Goal: Transaction & Acquisition: Obtain resource

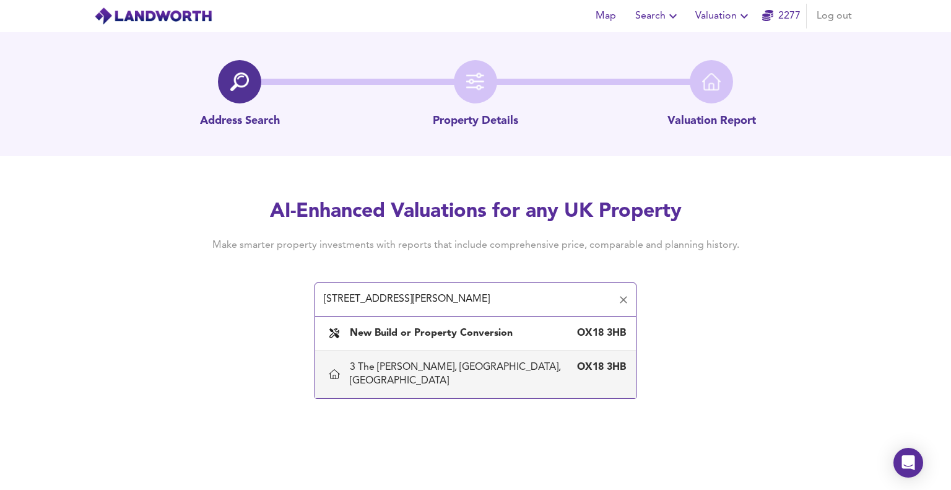
click at [392, 368] on div "3 The [PERSON_NAME], [GEOGRAPHIC_DATA], [GEOGRAPHIC_DATA]" at bounding box center [463, 373] width 227 height 27
type input "3 The [PERSON_NAME], [GEOGRAPHIC_DATA], [GEOGRAPHIC_DATA]"
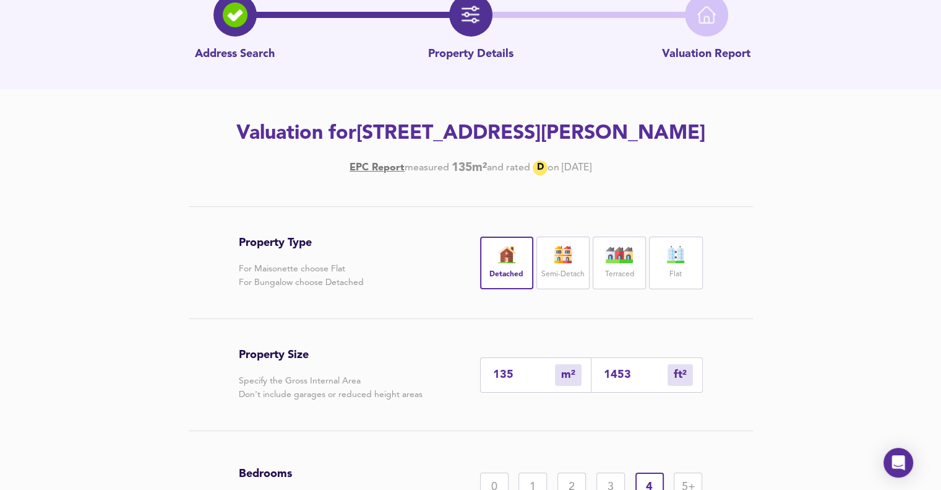
scroll to position [62, 0]
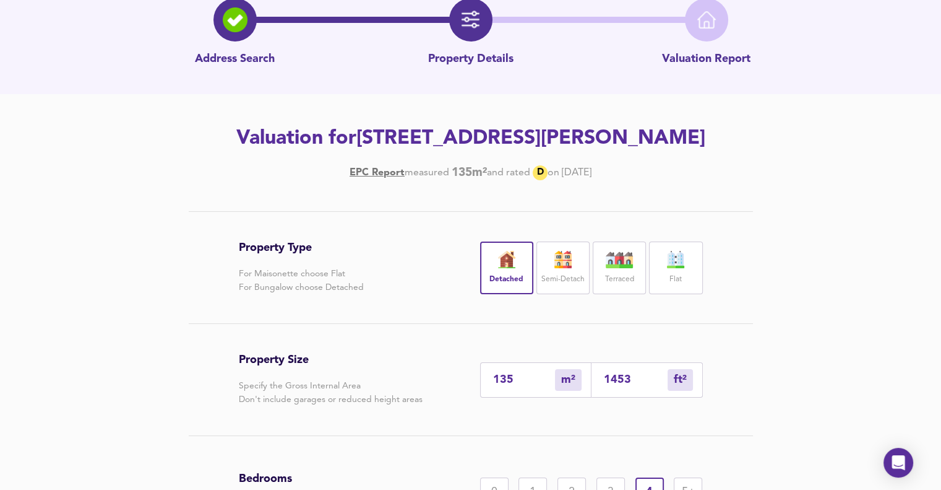
drag, startPoint x: 764, startPoint y: 137, endPoint x: 305, endPoint y: 132, distance: 459.3
click at [305, 132] on h2 "Valuation for [STREET_ADDRESS][PERSON_NAME]" at bounding box center [471, 138] width 701 height 27
copy h2 "[STREET_ADDRESS][PERSON_NAME]"
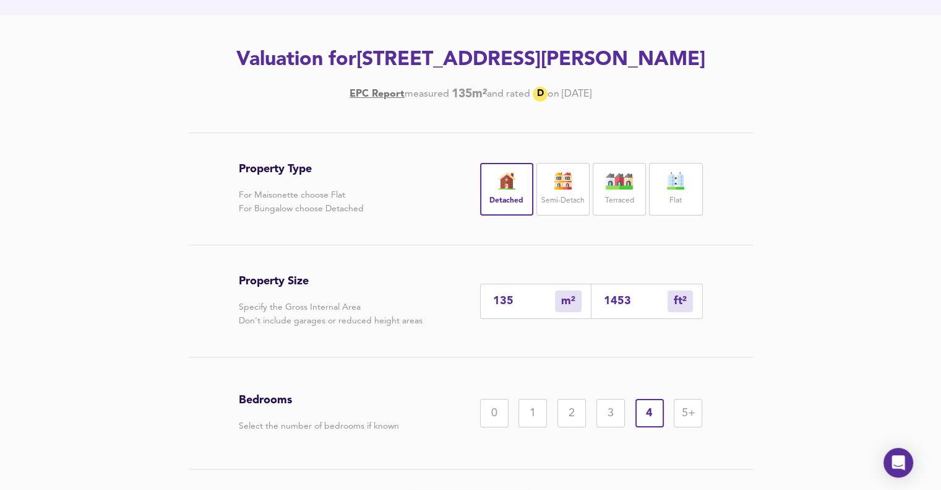
scroll to position [220, 0]
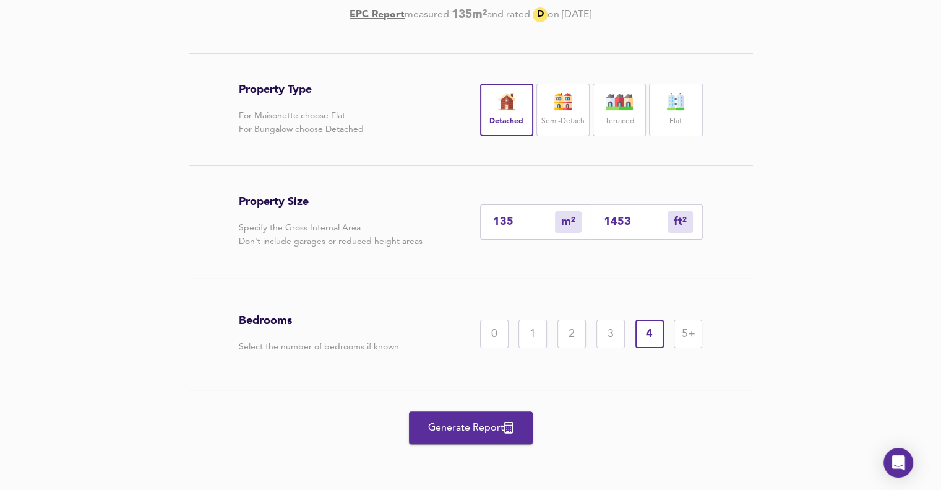
click at [483, 420] on span "Generate Report" at bounding box center [471, 427] width 99 height 17
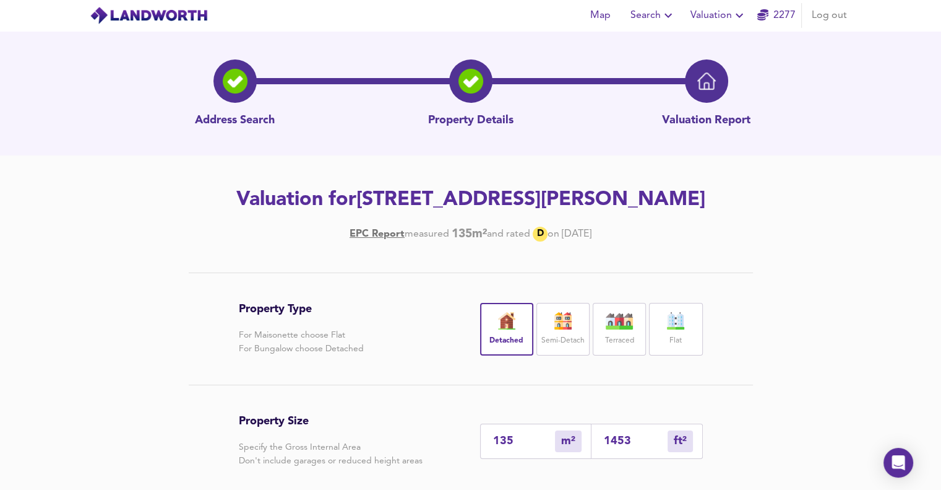
scroll to position [0, 0]
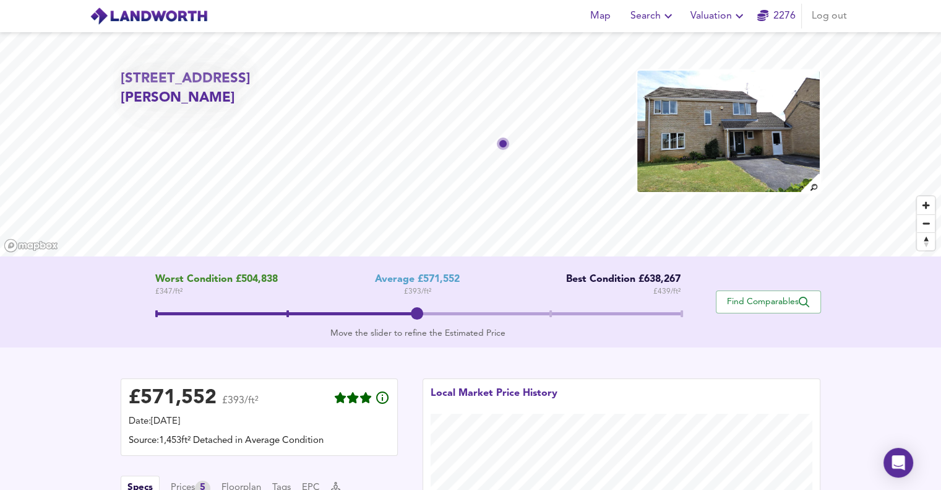
click at [104, 310] on div "Worst Condition £504,838 £ 347 / ft² Average £571,552 £ 393 / ft² Best Conditio…" at bounding box center [470, 301] width 941 height 91
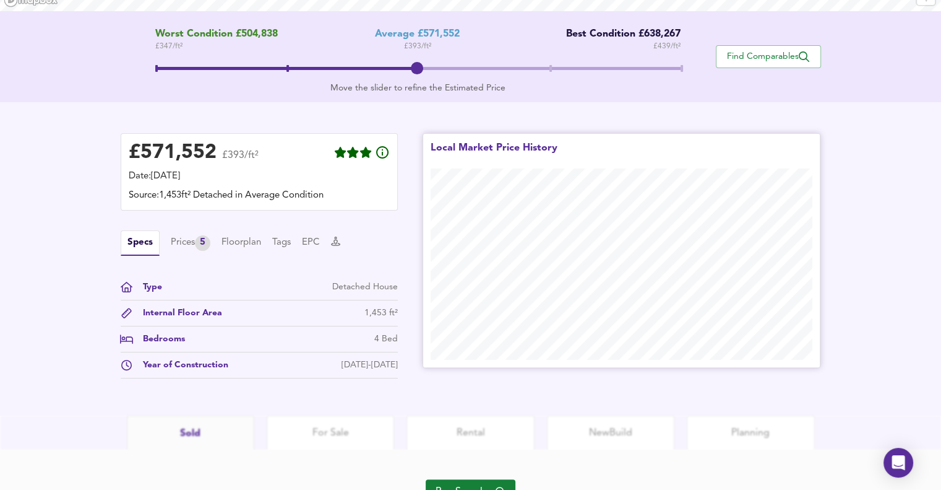
scroll to position [303, 0]
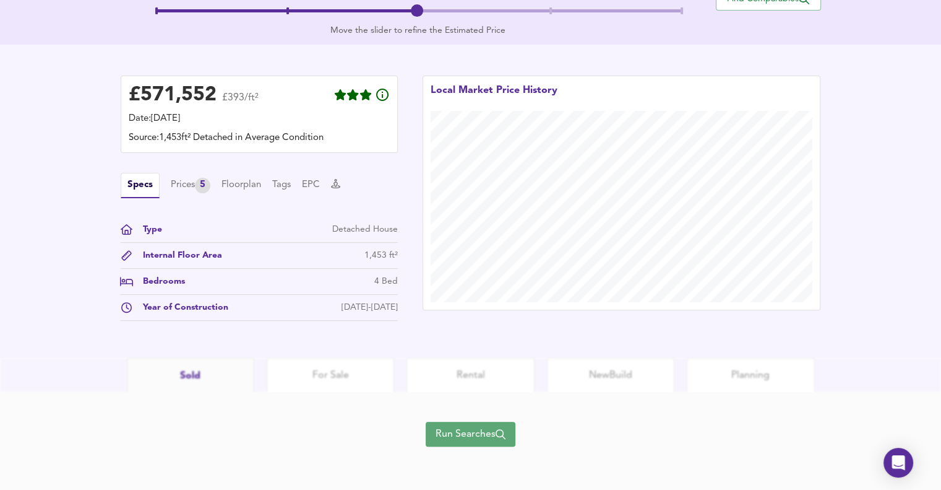
click at [487, 430] on span "Run Searches" at bounding box center [471, 433] width 70 height 17
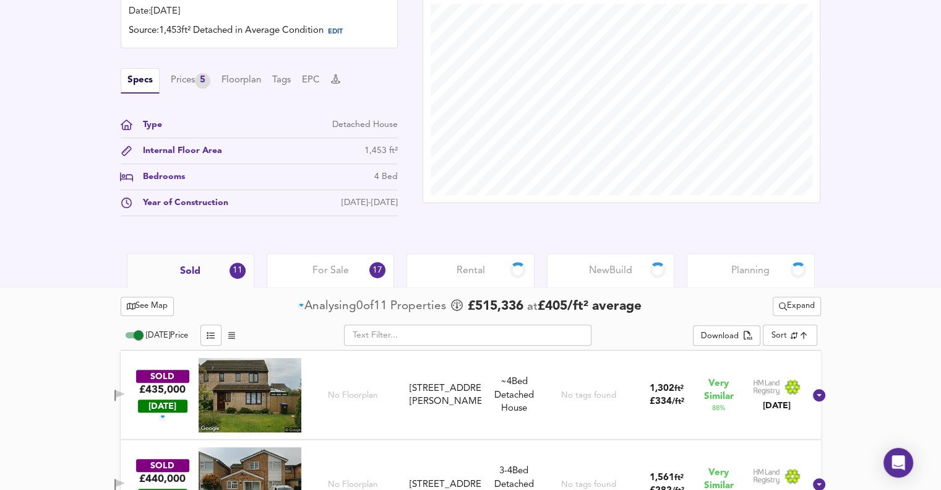
scroll to position [482, 0]
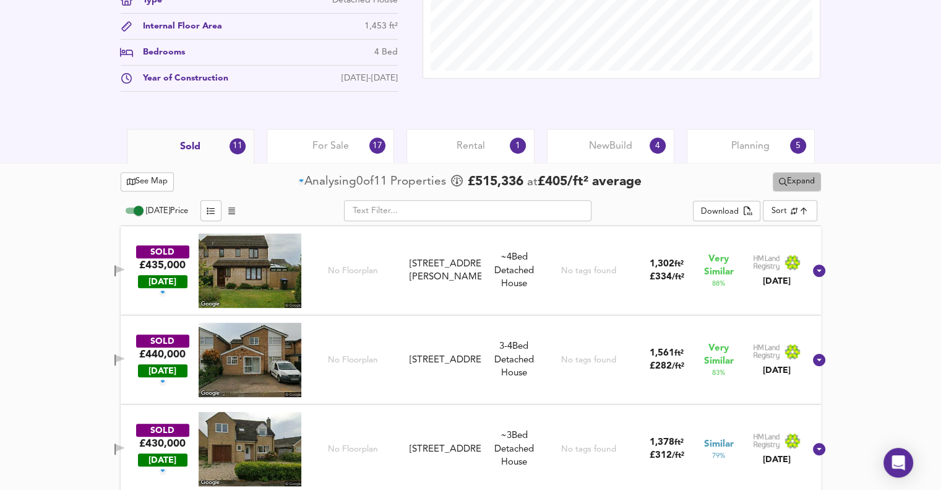
click at [802, 181] on span "Expand" at bounding box center [797, 182] width 36 height 14
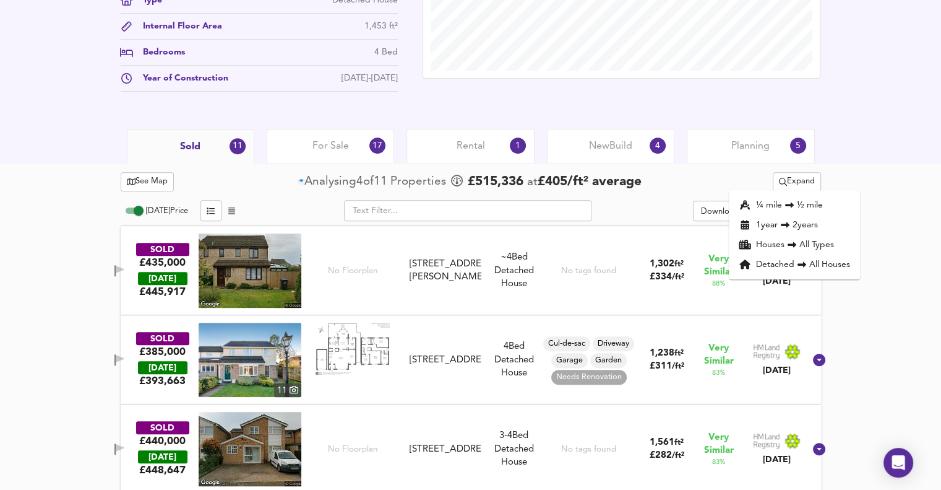
click at [881, 160] on div "Sold 11 For Sale 17 Rental 1 New Build 4 Planning 5" at bounding box center [470, 146] width 941 height 34
click at [805, 183] on span "Expand" at bounding box center [797, 182] width 36 height 14
click at [798, 208] on li "¼ mile ½ mile" at bounding box center [794, 205] width 131 height 20
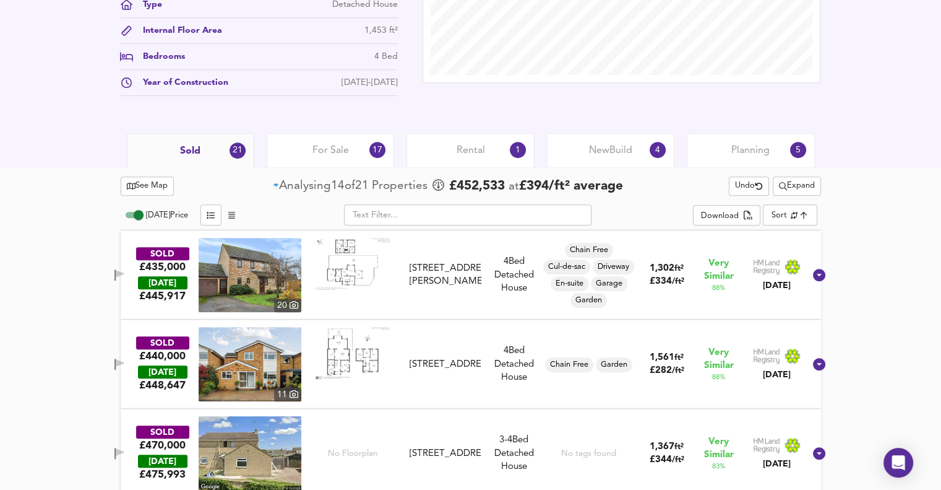
scroll to position [420, 0]
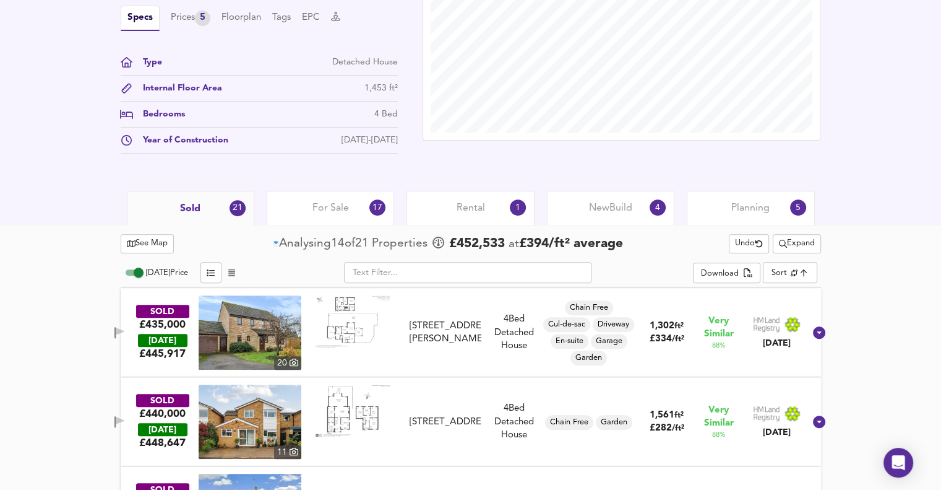
click at [798, 238] on span "Expand" at bounding box center [797, 243] width 36 height 14
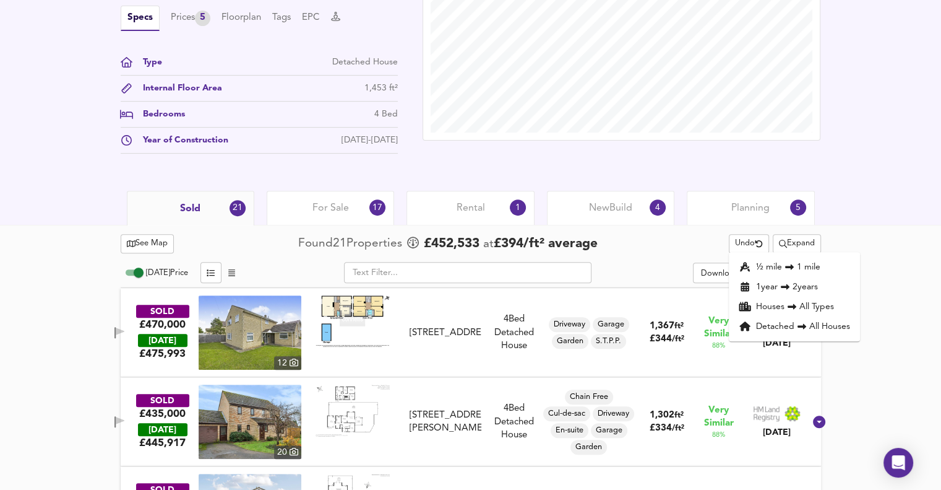
click at [789, 289] on icon at bounding box center [785, 287] width 9 height 6
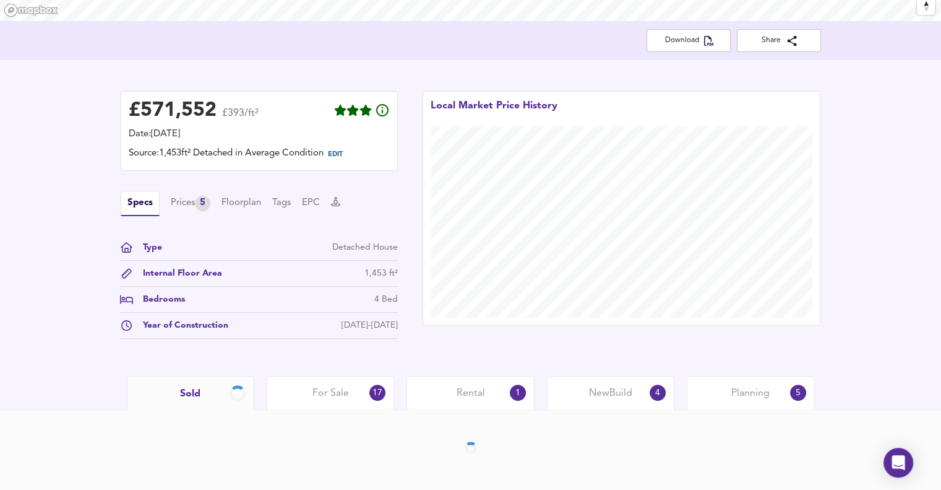
click at [886, 410] on div at bounding box center [470, 450] width 941 height 80
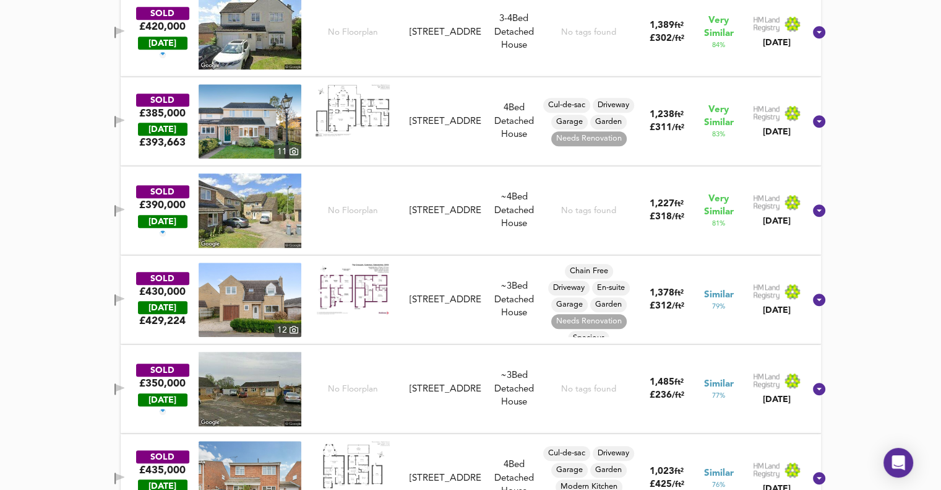
scroll to position [1101, 0]
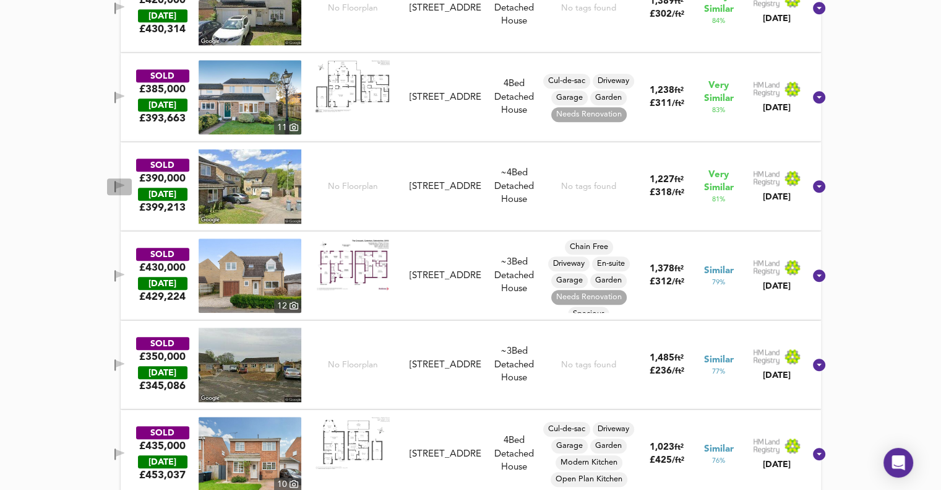
click at [124, 183] on icon "button" at bounding box center [120, 184] width 9 height 7
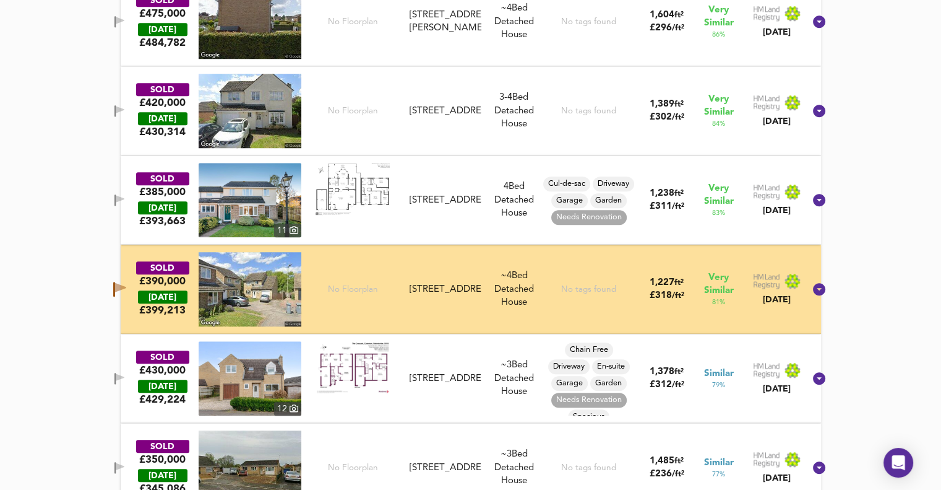
scroll to position [977, 0]
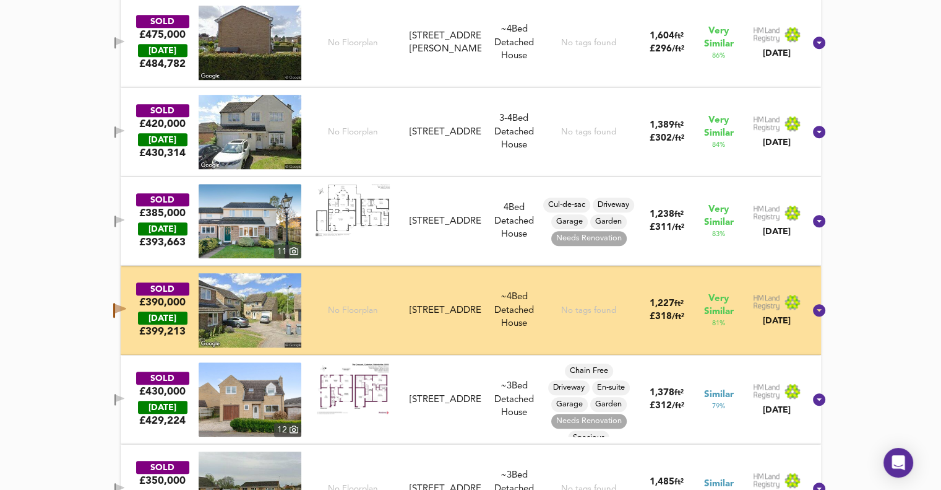
click at [132, 51] on button "button" at bounding box center [119, 43] width 25 height 17
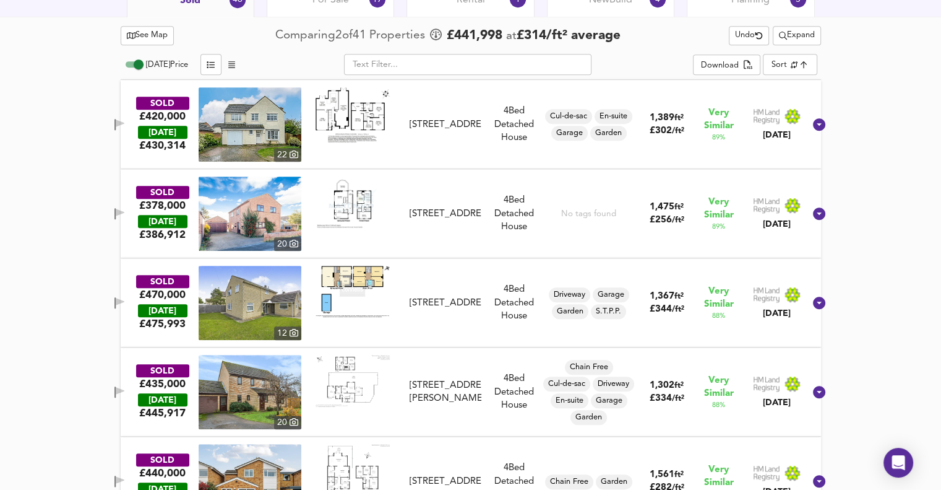
scroll to position [566, 0]
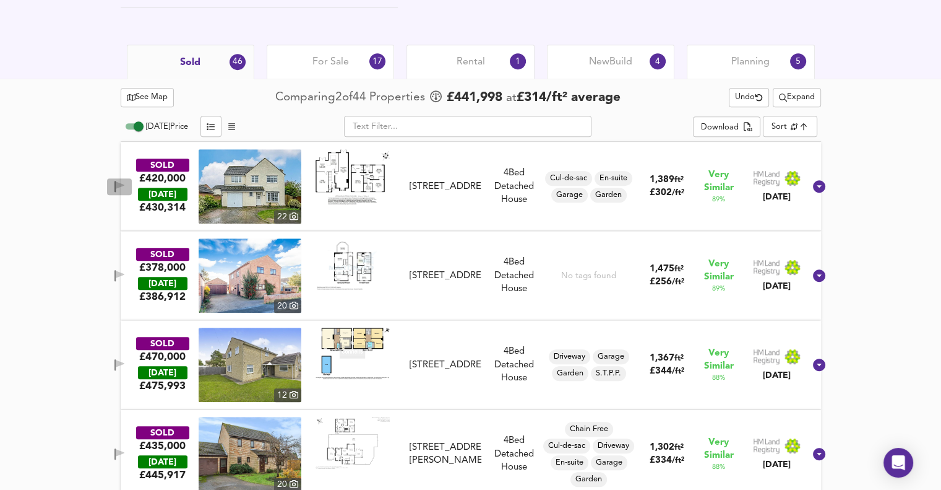
click at [124, 185] on icon "button" at bounding box center [120, 184] width 9 height 7
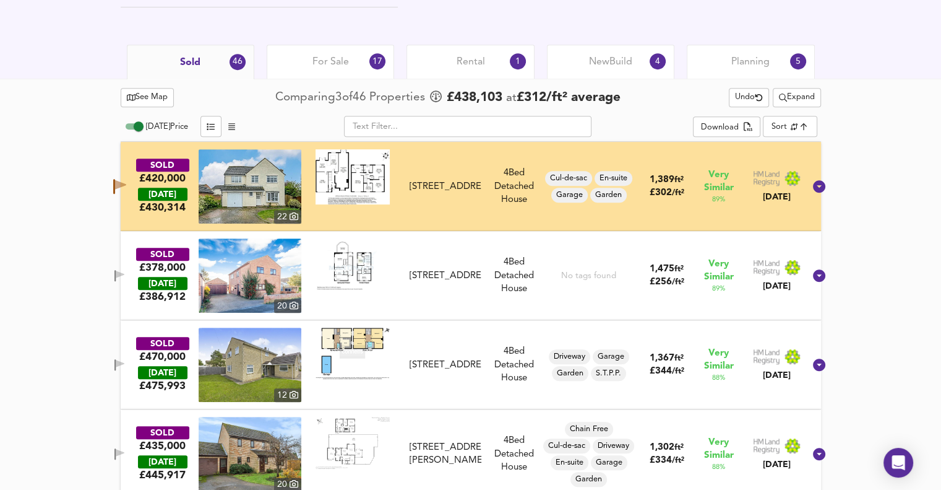
click at [124, 274] on icon "button" at bounding box center [120, 273] width 9 height 7
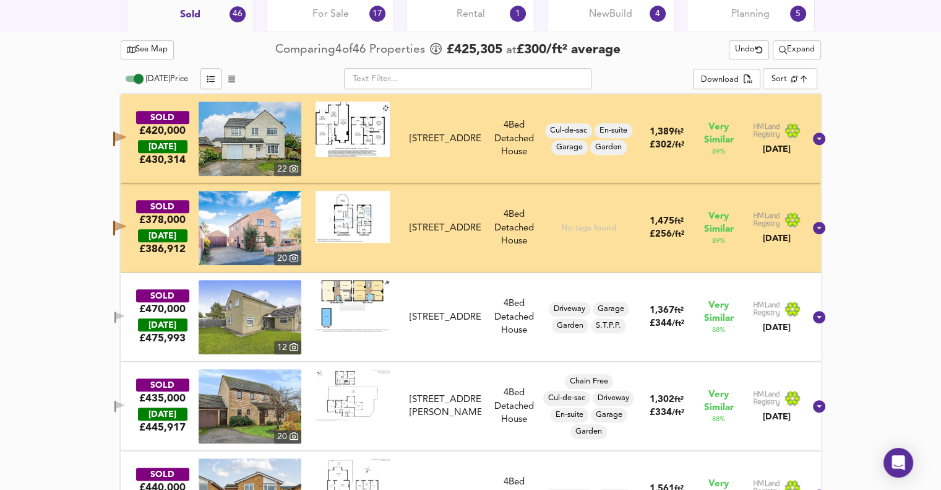
scroll to position [690, 0]
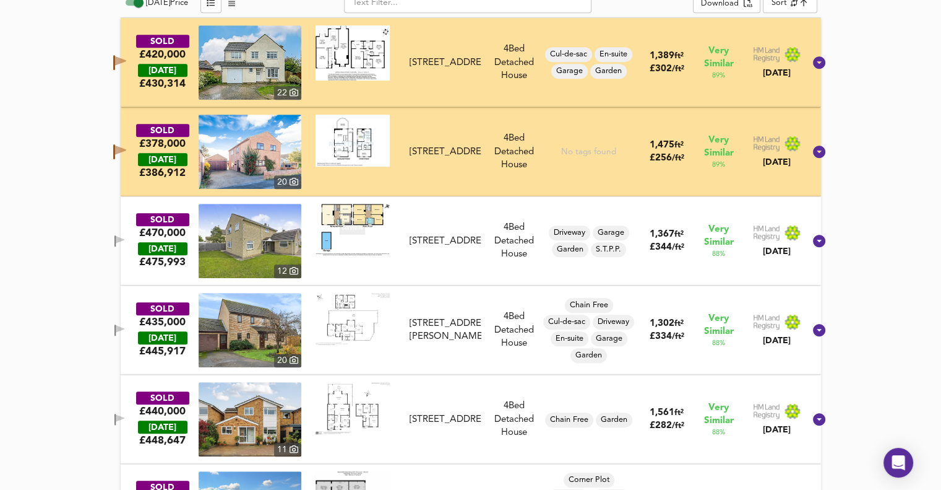
click at [124, 241] on icon "button" at bounding box center [120, 239] width 9 height 7
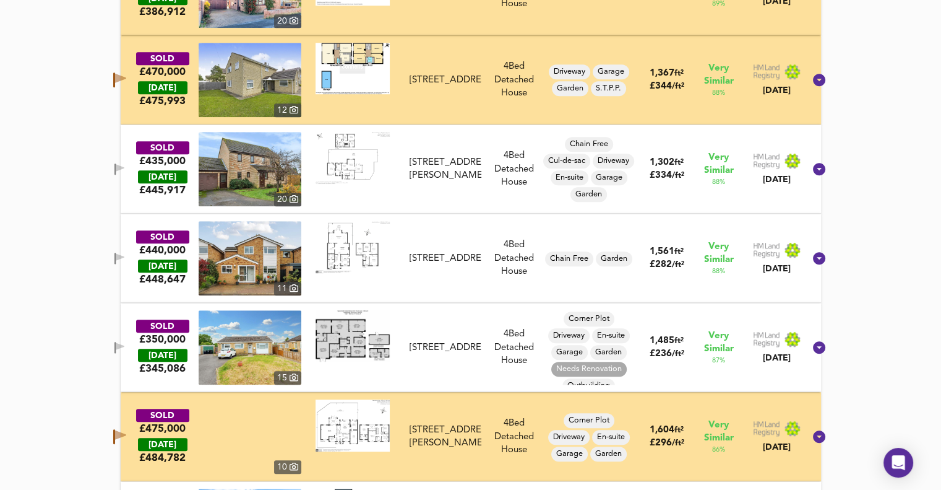
scroll to position [876, 0]
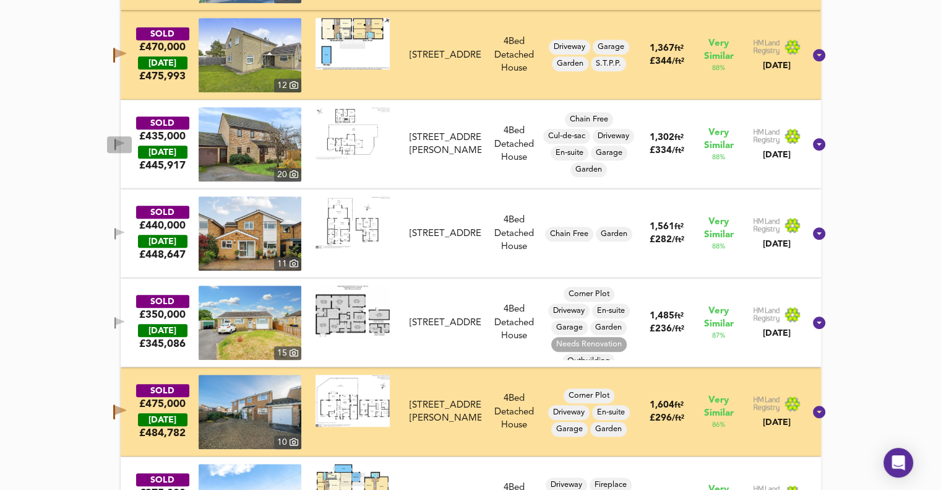
click at [124, 139] on icon "button" at bounding box center [120, 142] width 9 height 7
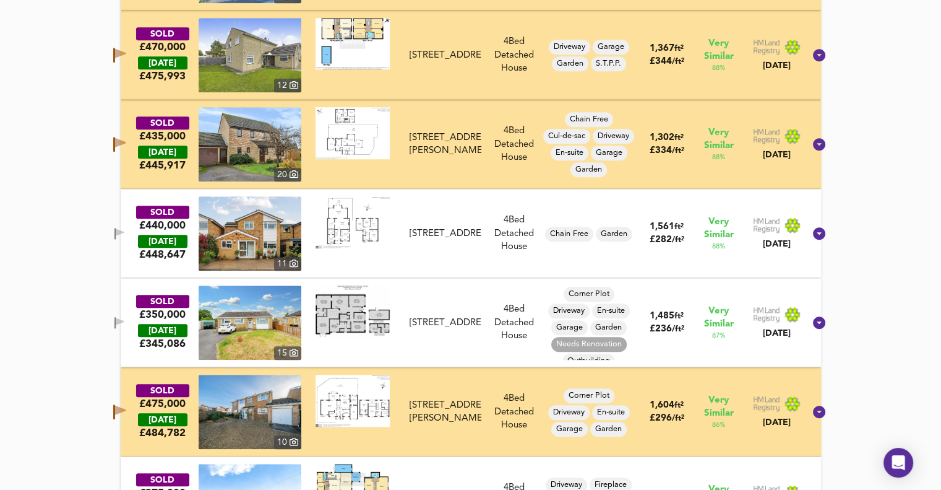
click at [125, 228] on icon "button" at bounding box center [120, 234] width 11 height 12
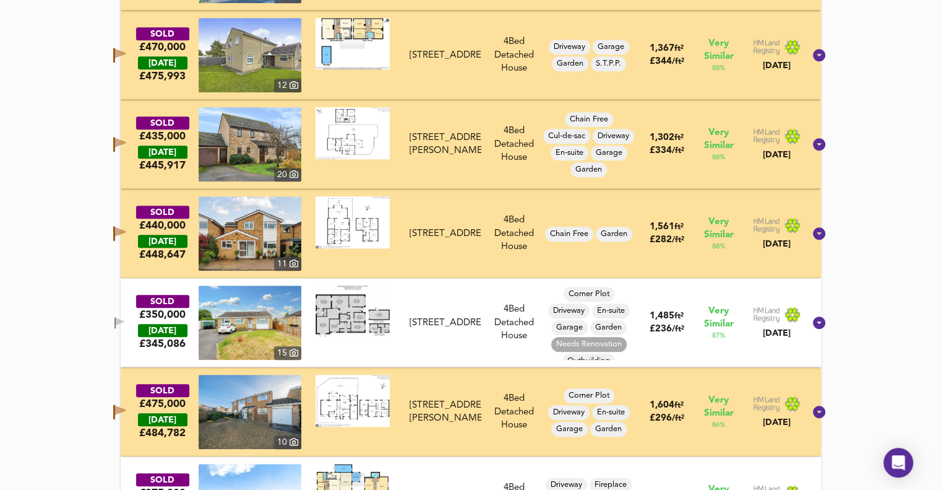
click at [125, 317] on icon "button" at bounding box center [120, 323] width 11 height 12
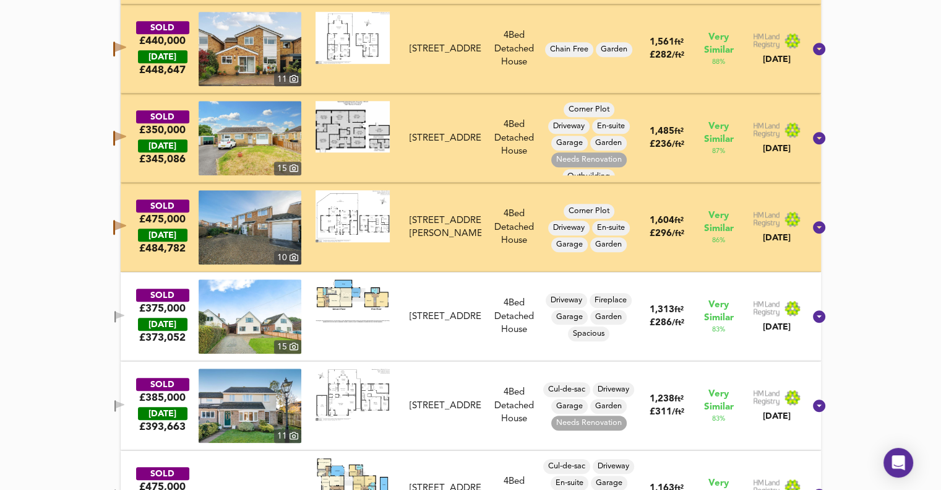
scroll to position [1062, 0]
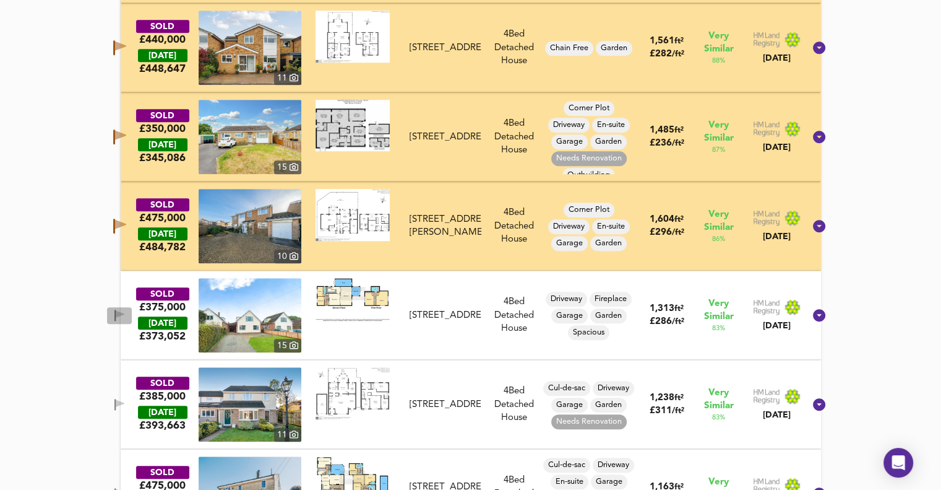
click at [124, 311] on icon "button" at bounding box center [120, 313] width 9 height 7
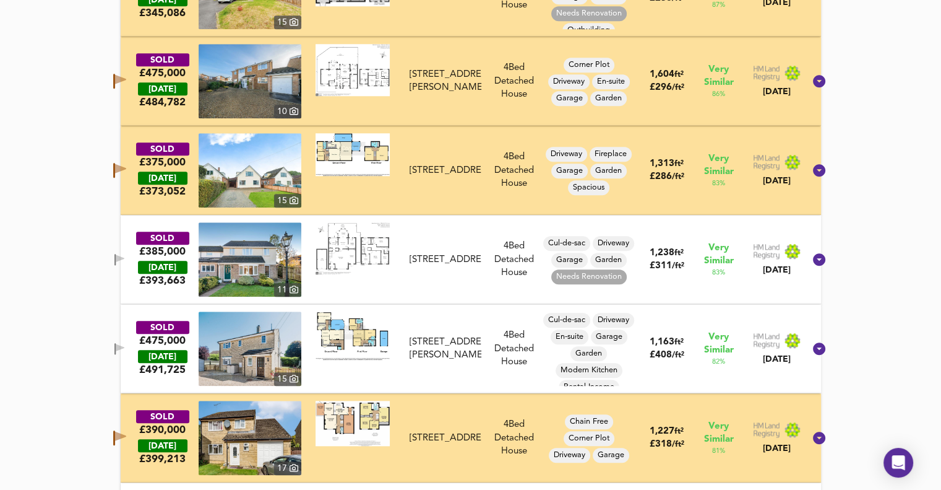
scroll to position [1247, 0]
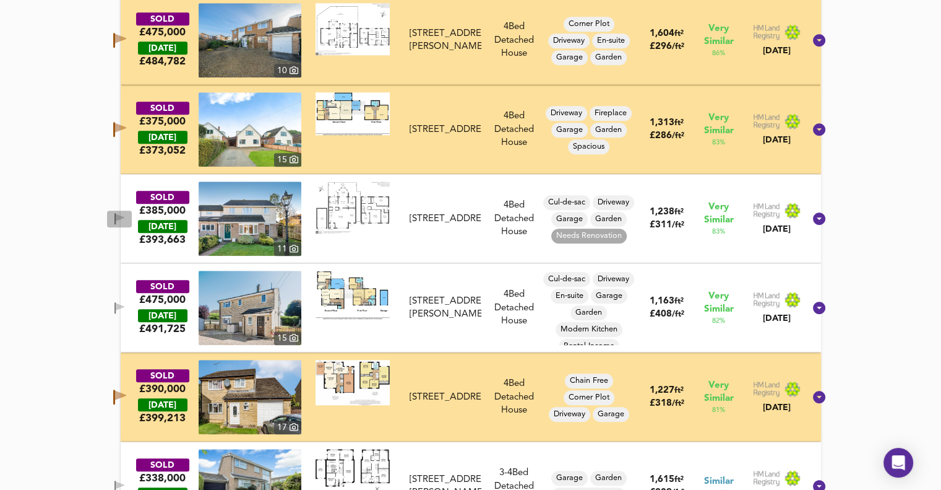
click at [124, 217] on icon "button" at bounding box center [120, 217] width 9 height 7
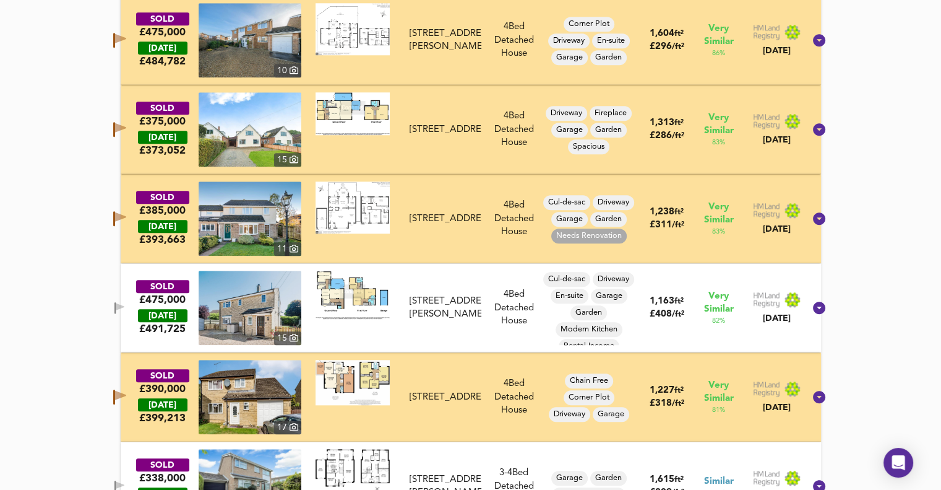
click at [125, 302] on icon "button" at bounding box center [120, 308] width 11 height 12
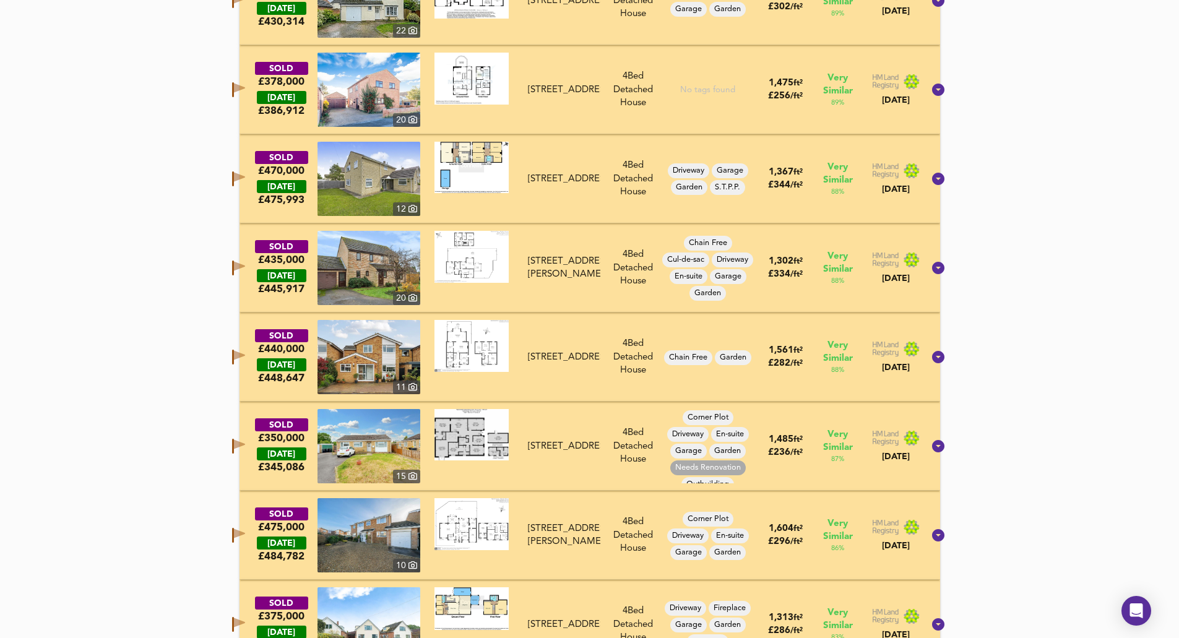
scroll to position [814, 0]
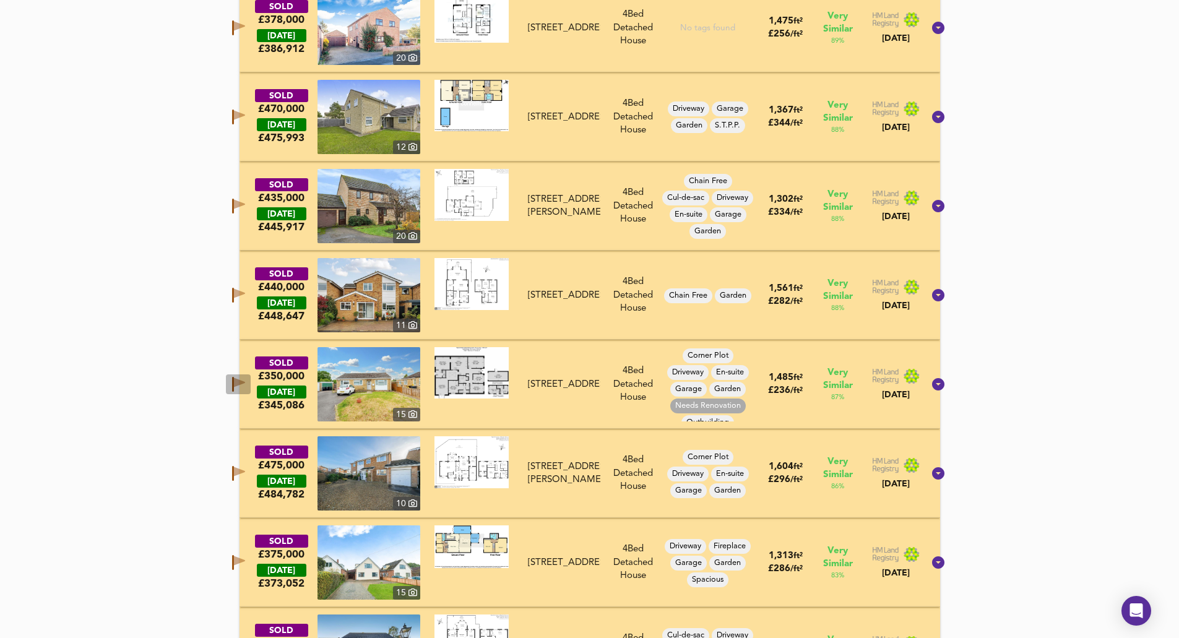
click at [234, 381] on icon "button" at bounding box center [233, 384] width 2 height 15
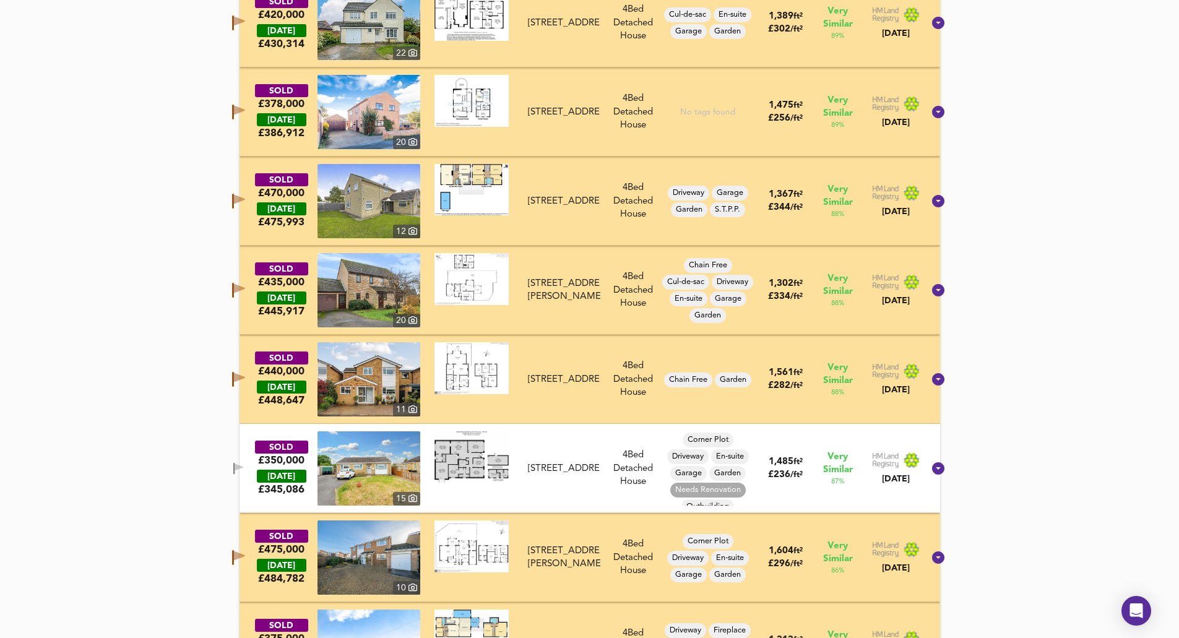
scroll to position [752, 0]
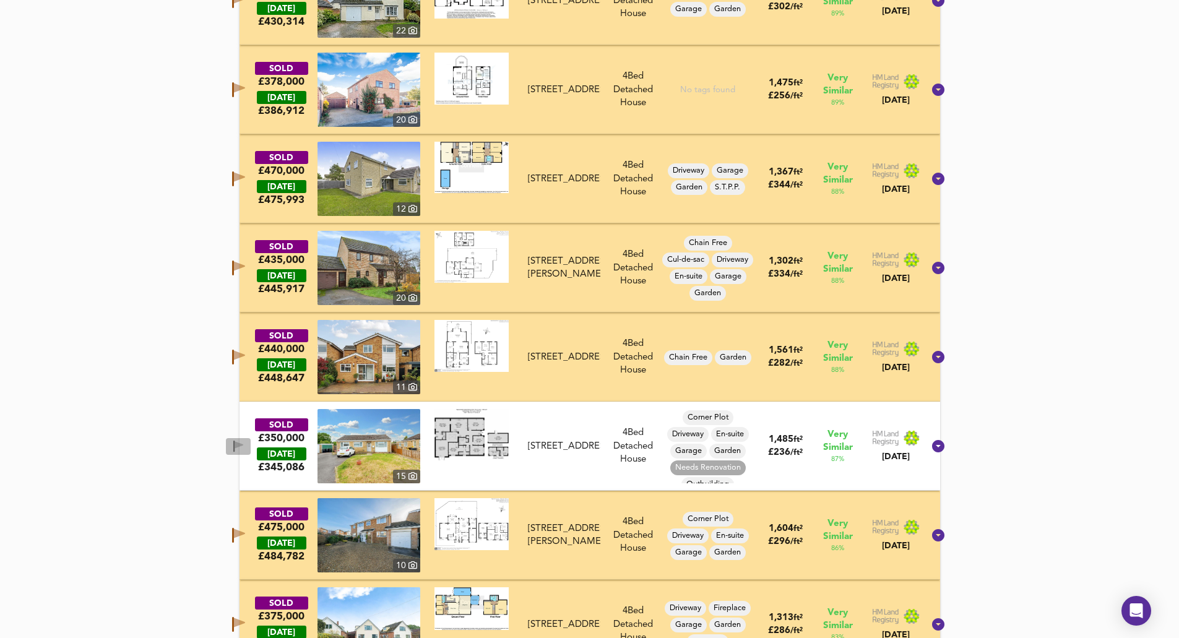
click at [245, 447] on span "button" at bounding box center [238, 447] width 19 height 12
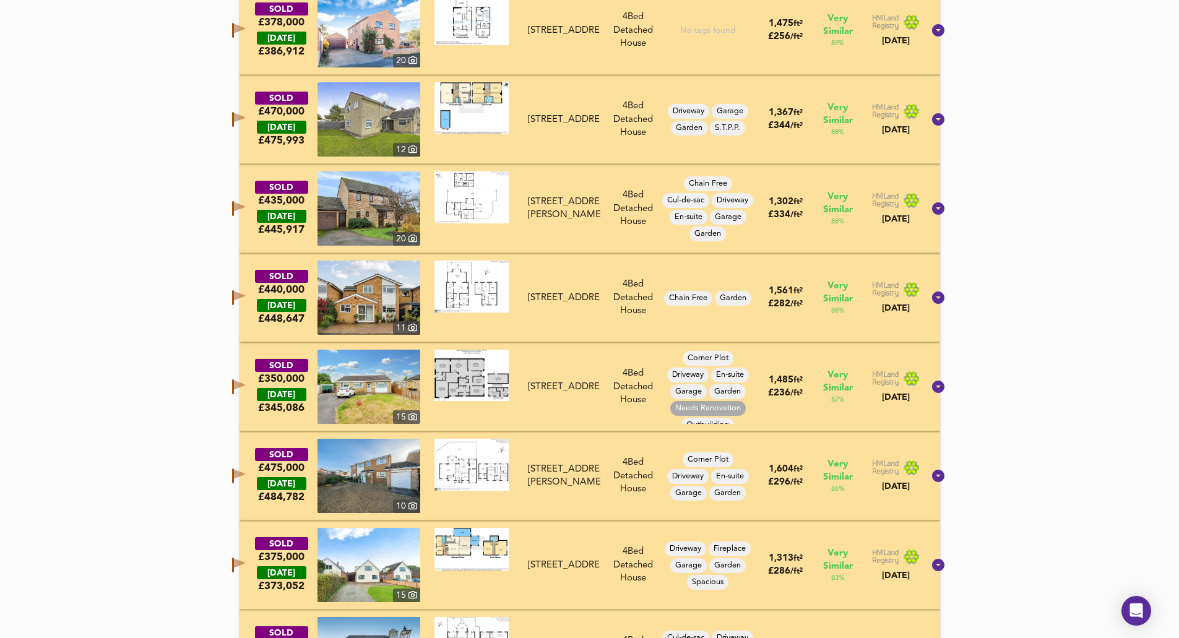
scroll to position [814, 0]
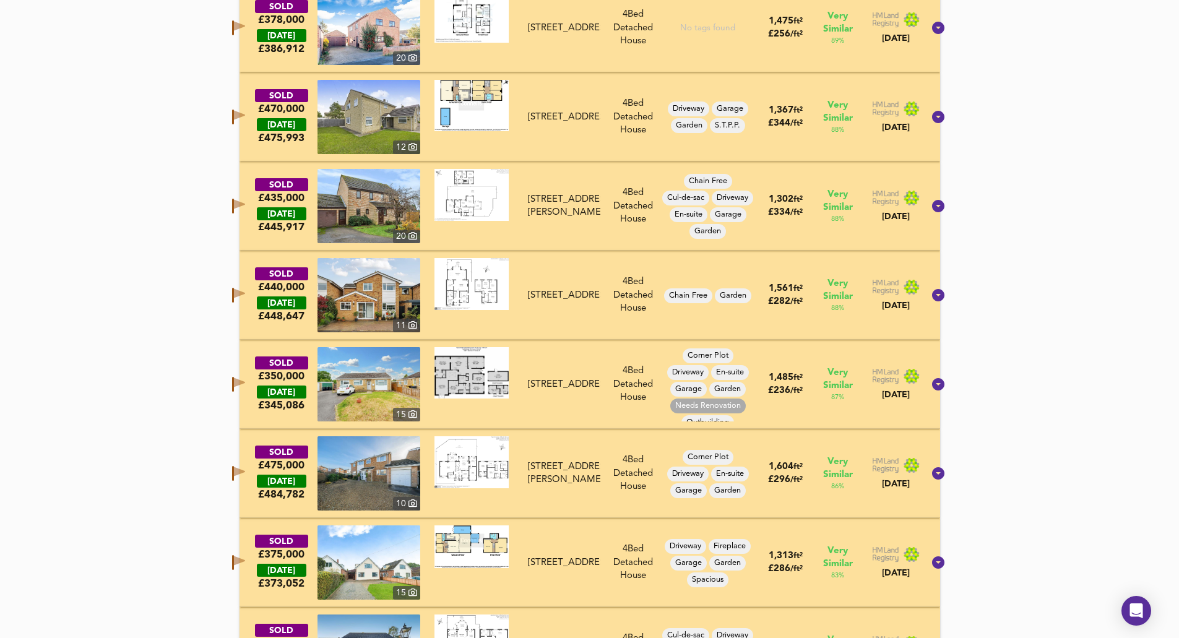
click at [245, 382] on icon "button" at bounding box center [239, 382] width 11 height 9
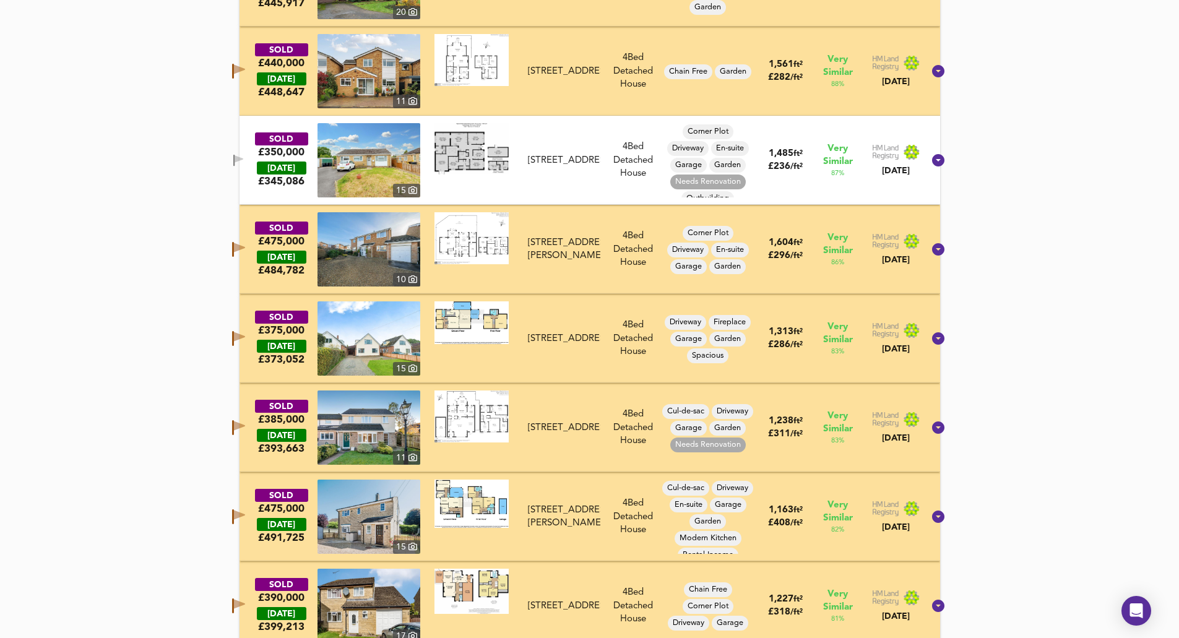
scroll to position [1062, 0]
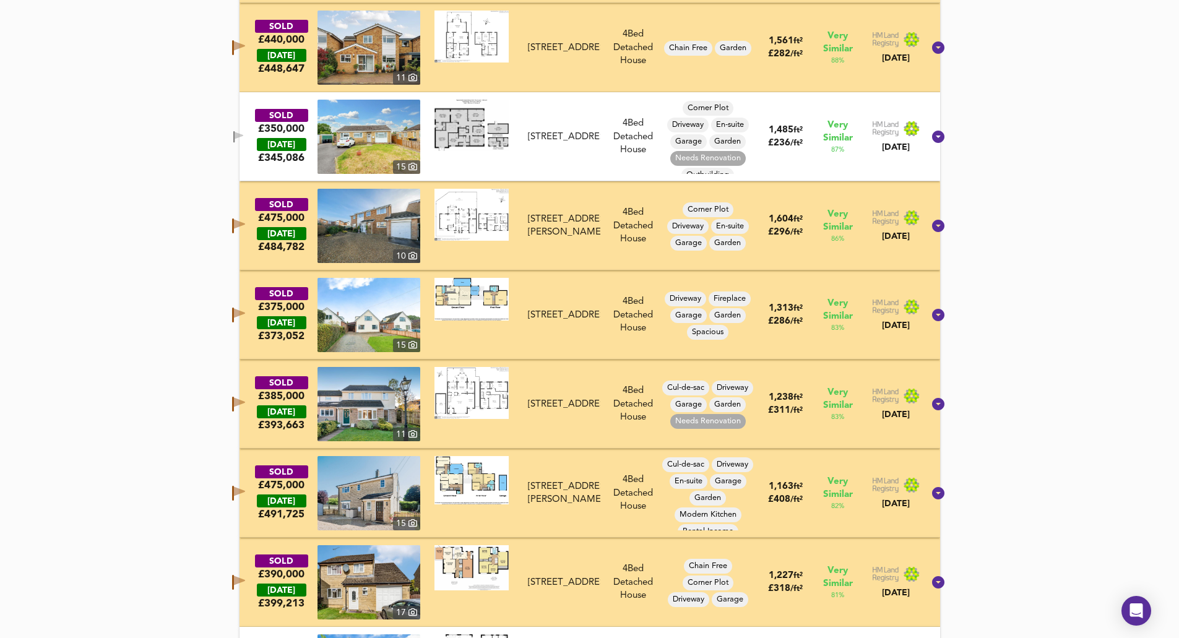
click at [243, 316] on button "button" at bounding box center [238, 315] width 25 height 20
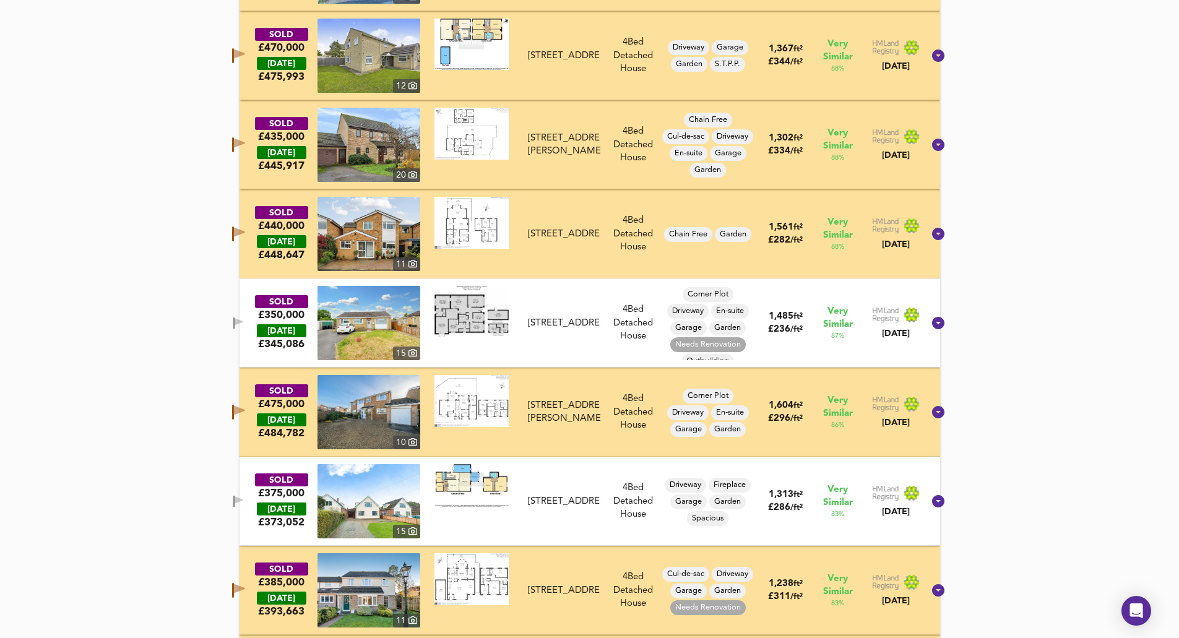
scroll to position [876, 0]
click at [244, 489] on icon "button" at bounding box center [238, 501] width 11 height 12
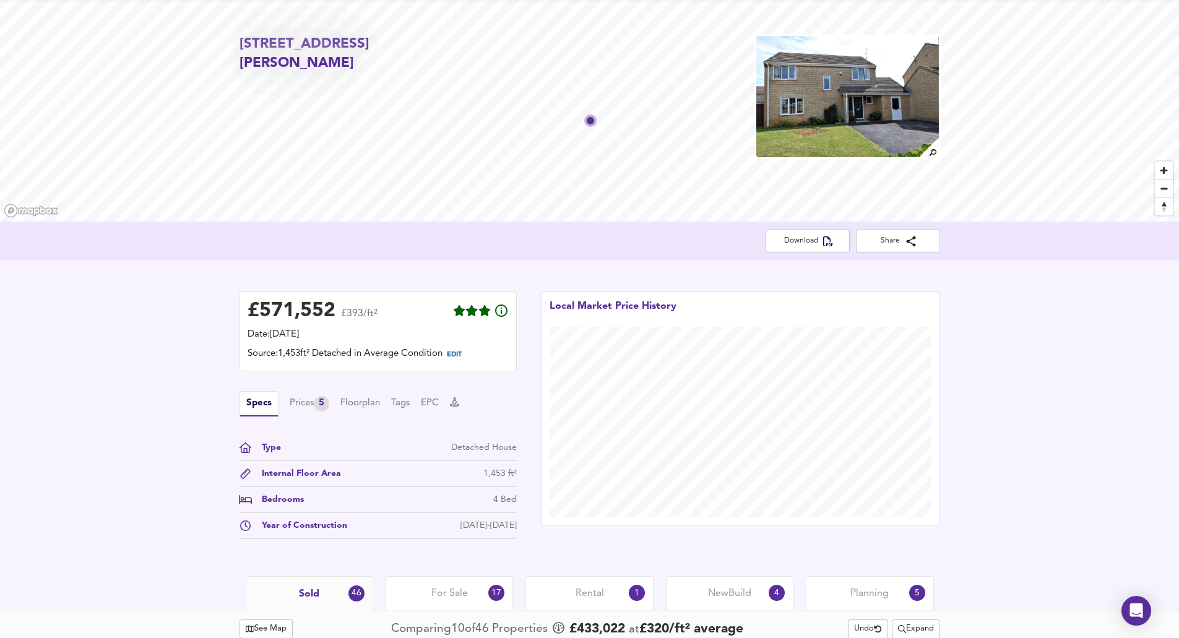
scroll to position [0, 0]
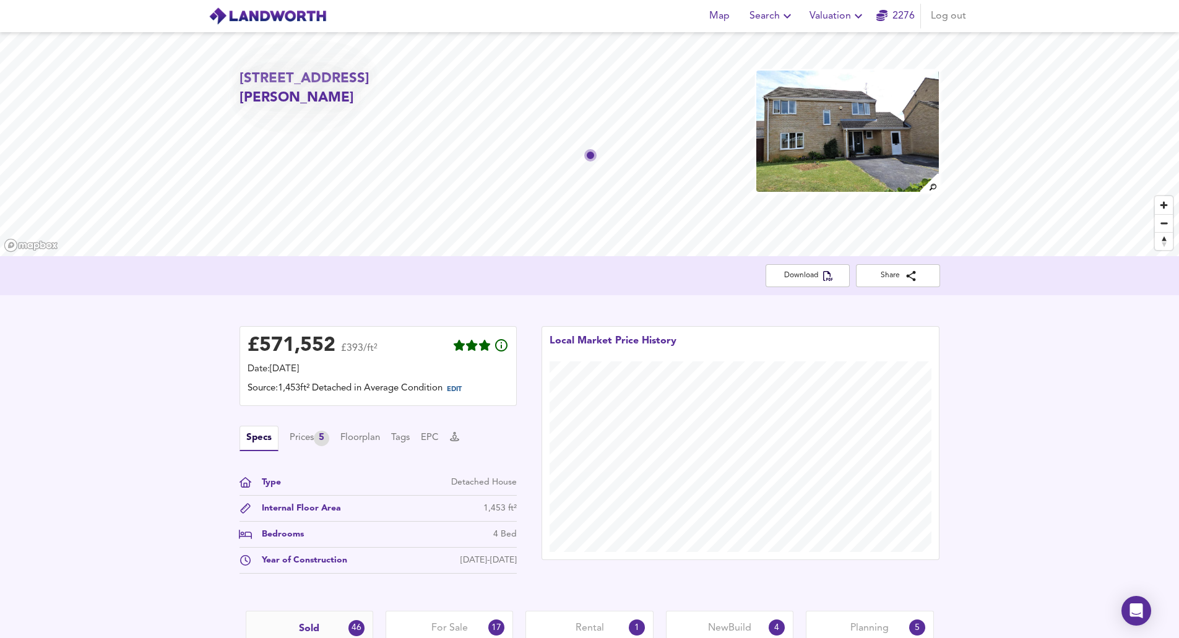
drag, startPoint x: 391, startPoint y: 25, endPoint x: 486, endPoint y: 3, distance: 97.8
click at [243, 75] on h2 "[STREET_ADDRESS][PERSON_NAME]" at bounding box center [352, 88] width 224 height 39
click at [366, 92] on h2 "[STREET_ADDRESS][PERSON_NAME]" at bounding box center [352, 88] width 224 height 39
click at [389, 97] on h2 "[STREET_ADDRESS][PERSON_NAME]" at bounding box center [352, 88] width 224 height 39
drag, startPoint x: 390, startPoint y: 97, endPoint x: 323, endPoint y: 95, distance: 66.9
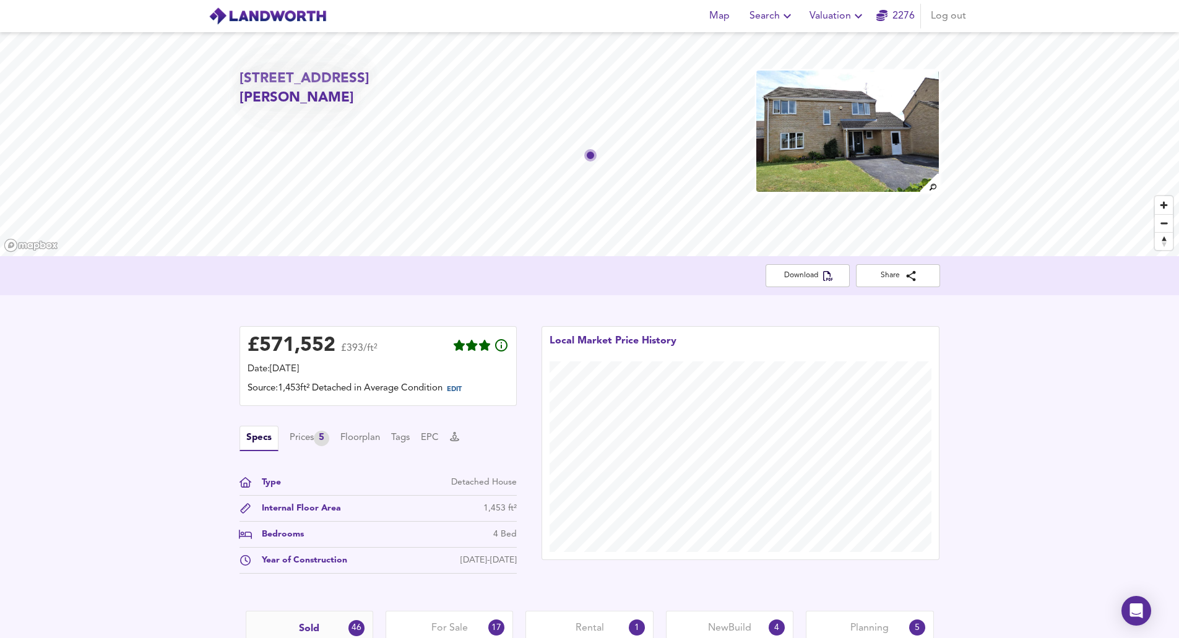
click at [323, 95] on h2 "[STREET_ADDRESS][PERSON_NAME]" at bounding box center [352, 88] width 224 height 39
copy h2 "OX18 3HB"
click at [863, 149] on img at bounding box center [847, 131] width 184 height 124
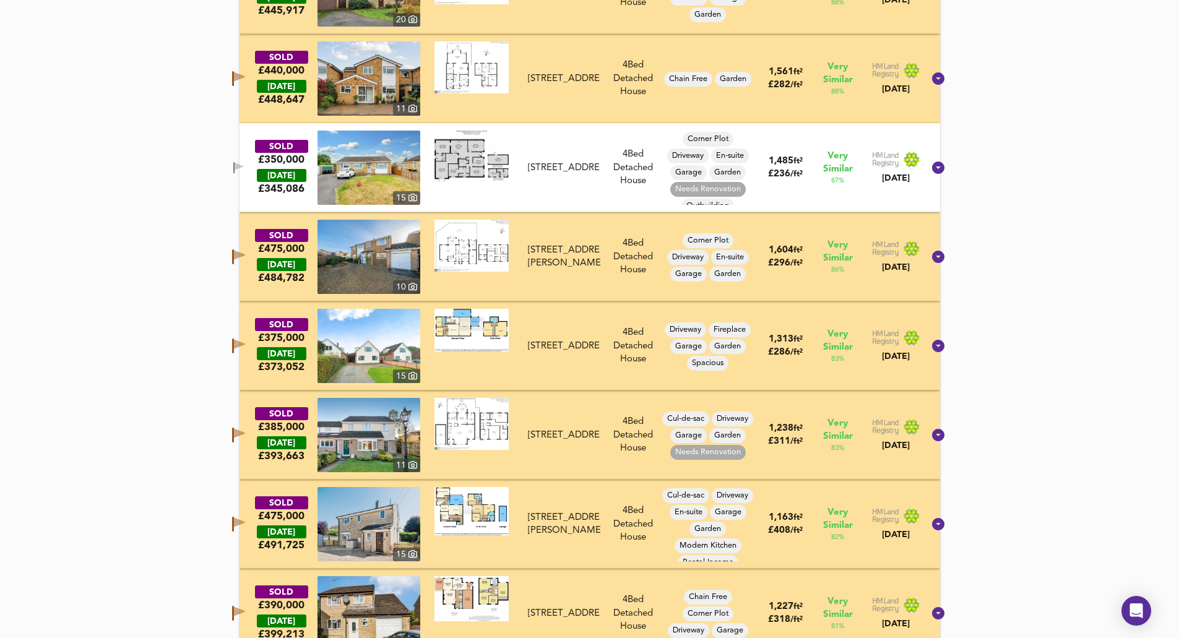
scroll to position [1052, 0]
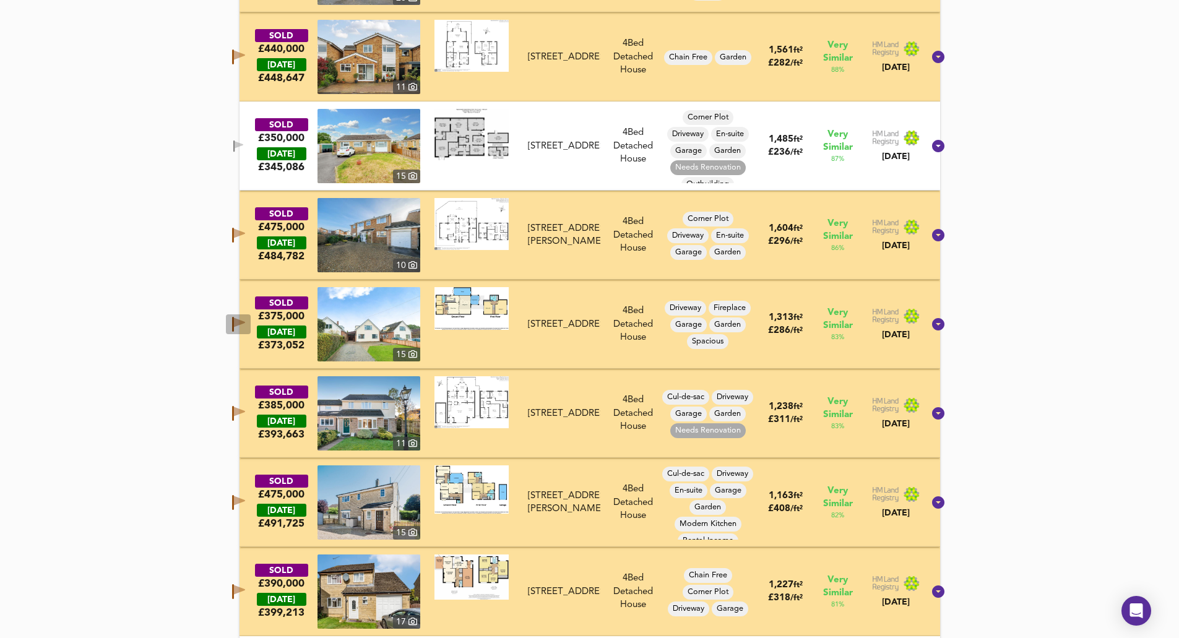
click at [245, 324] on icon "button" at bounding box center [239, 322] width 11 height 9
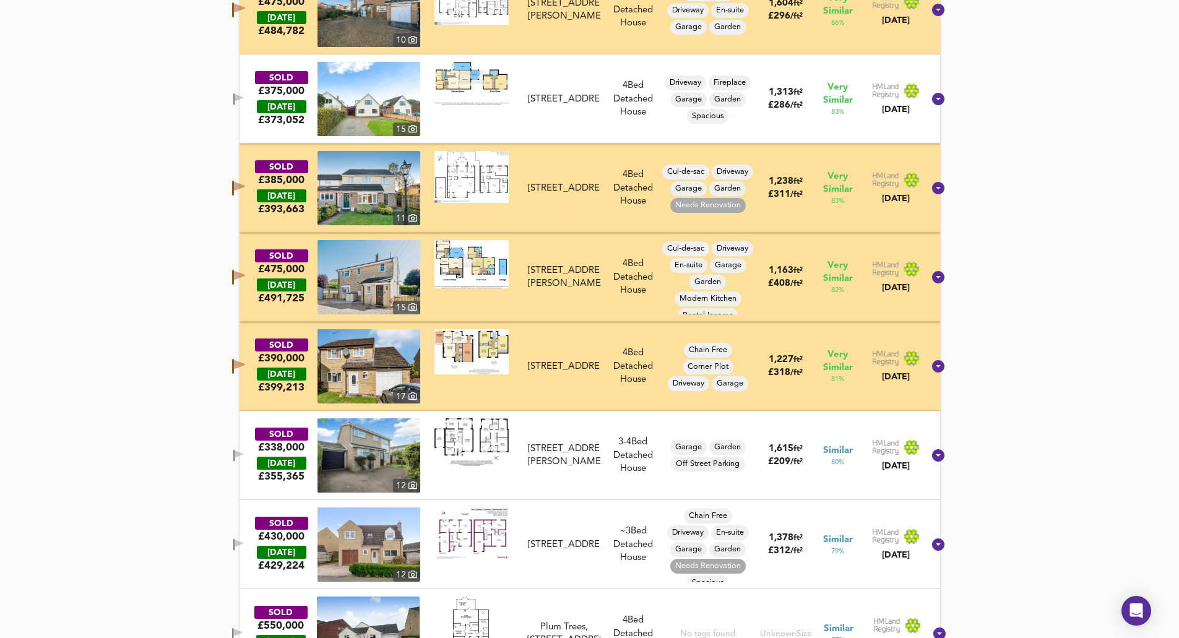
scroll to position [1300, 0]
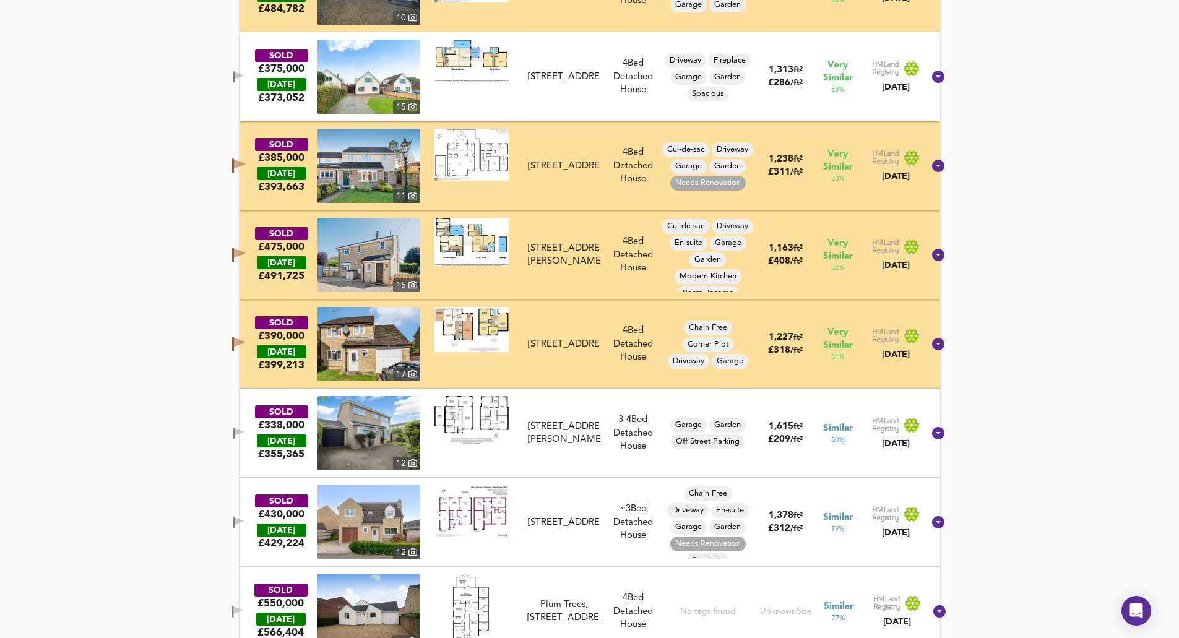
click at [244, 489] on icon "button" at bounding box center [238, 523] width 11 height 12
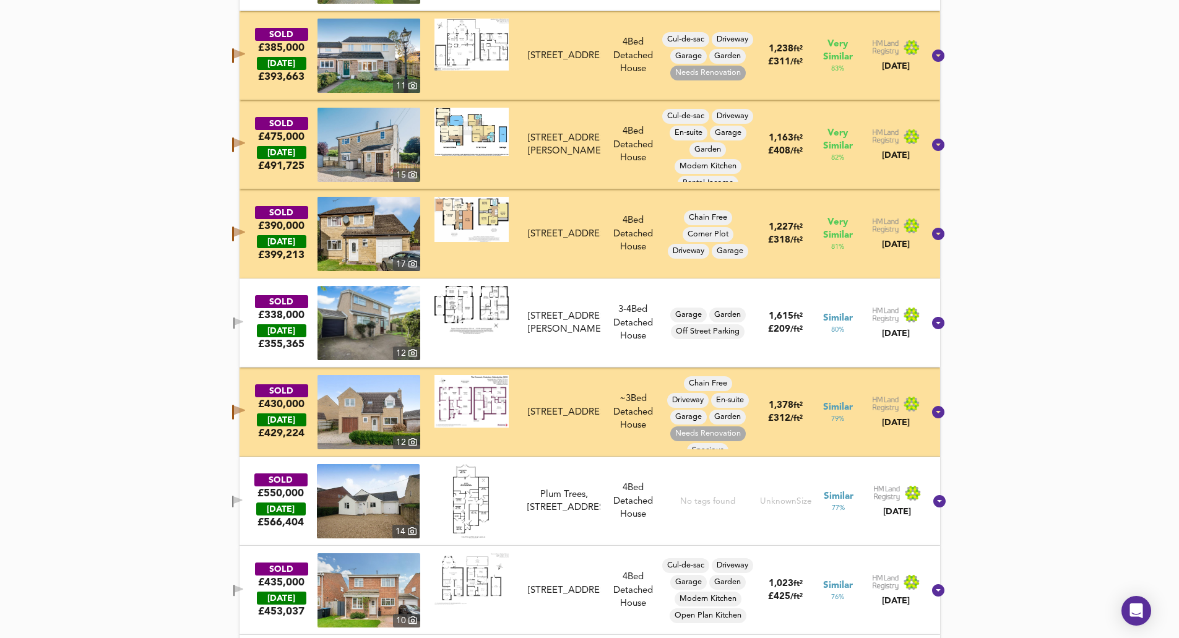
scroll to position [1424, 0]
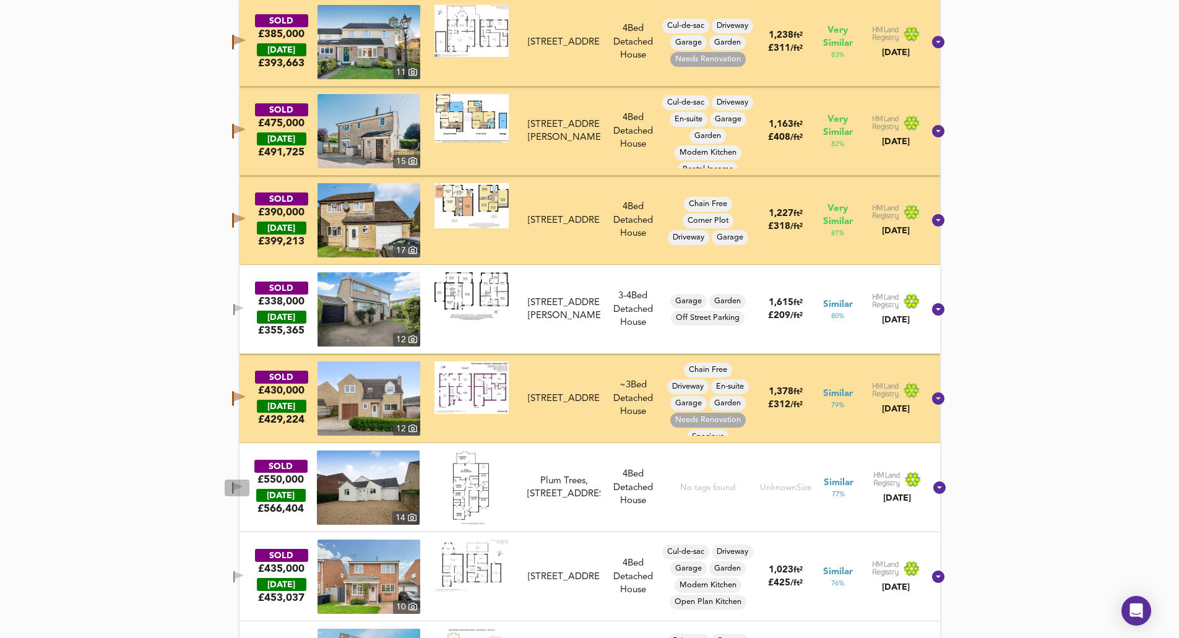
click at [246, 489] on span "button" at bounding box center [237, 488] width 19 height 12
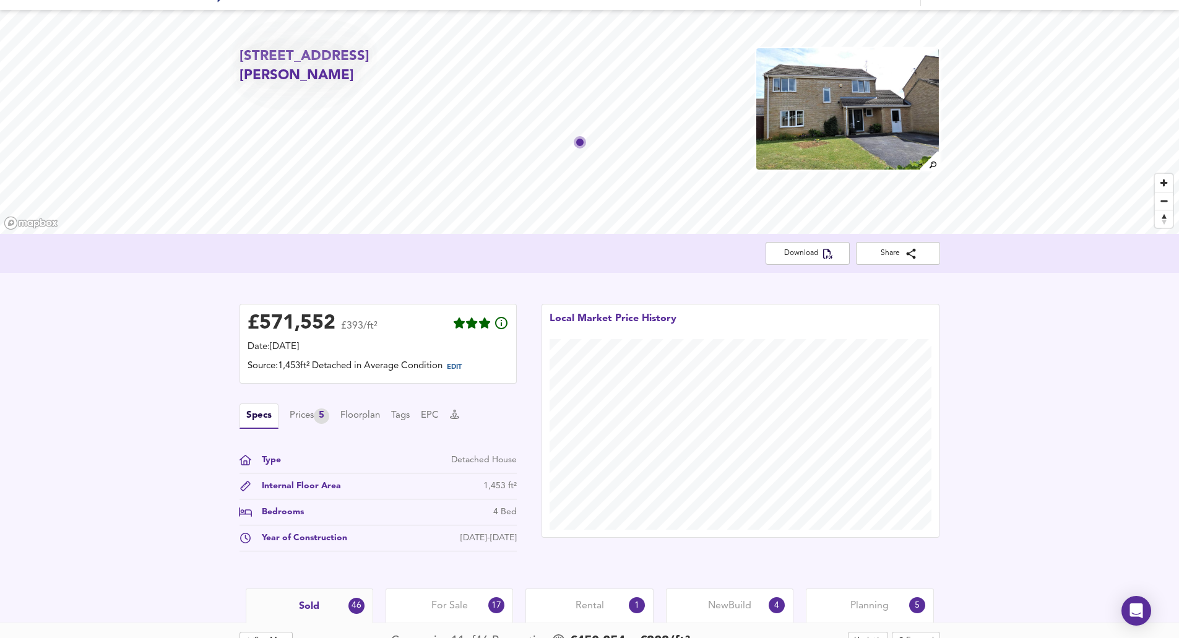
scroll to position [0, 0]
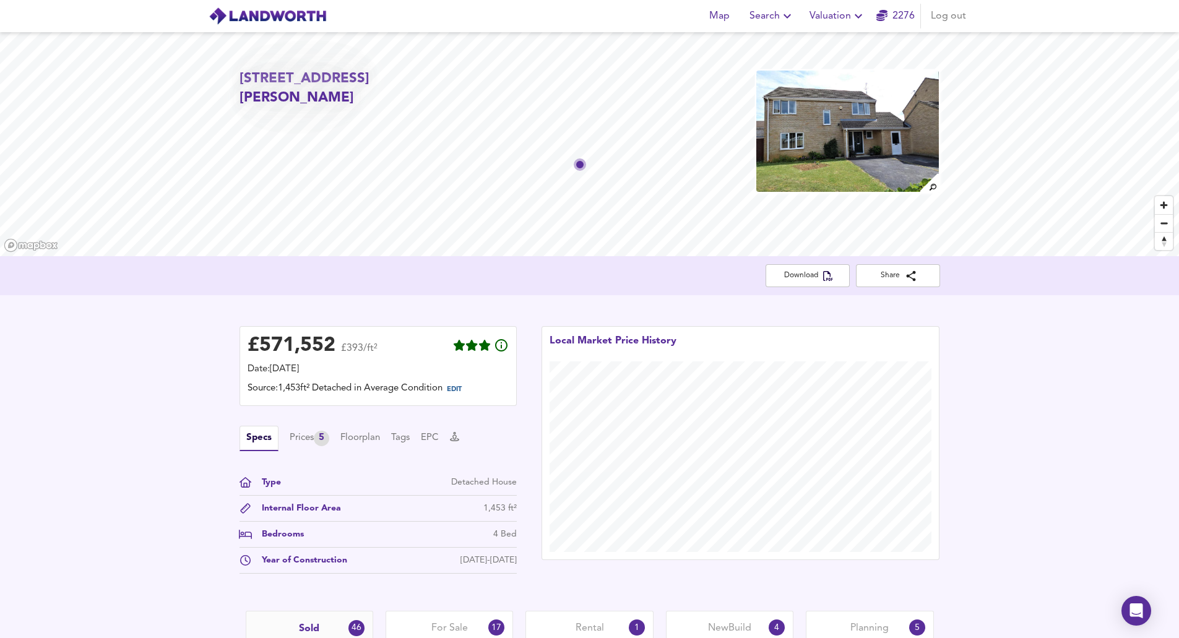
click at [950, 338] on div "£ 571,552 £393/ft² Date: [DATE] Source: 1,453ft² Detached in Average Condition …" at bounding box center [589, 453] width 1179 height 316
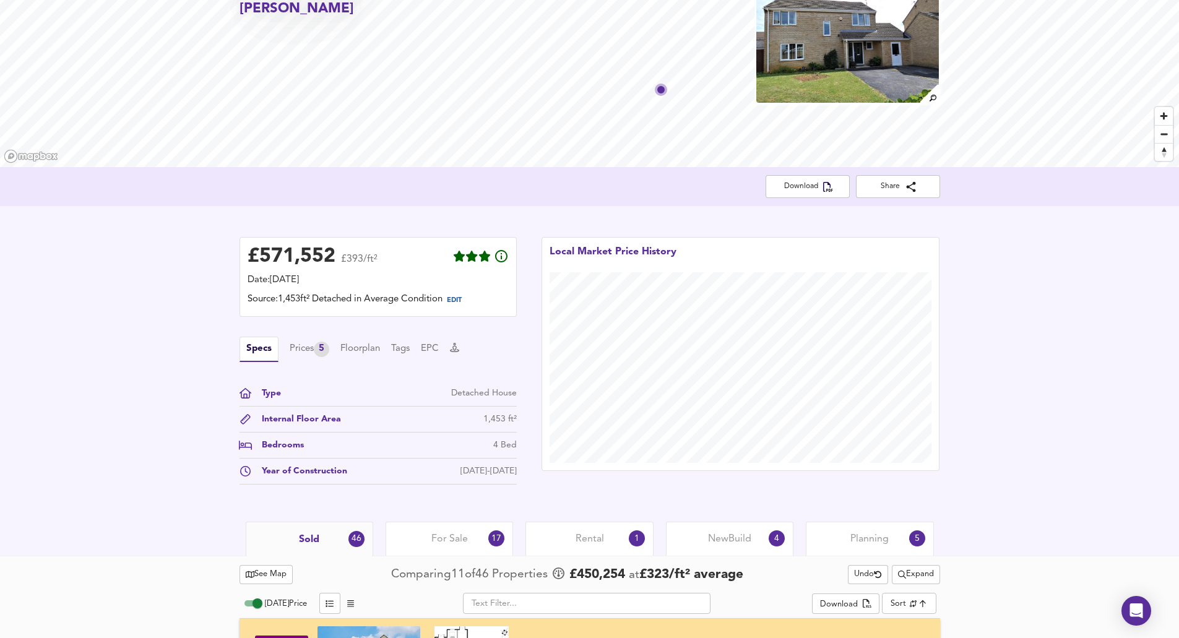
scroll to position [124, 0]
